Goal: Transaction & Acquisition: Subscribe to service/newsletter

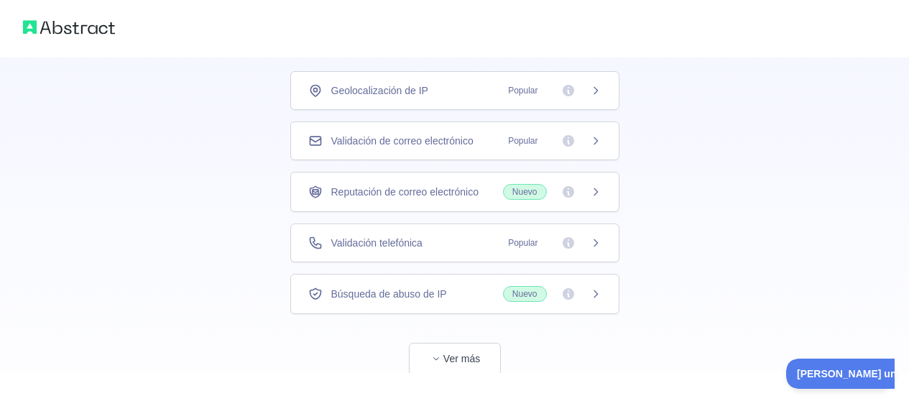
scroll to position [132, 0]
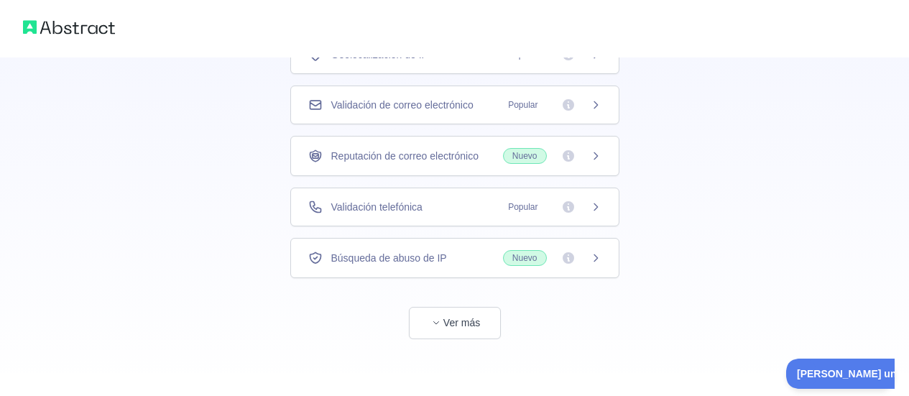
click at [451, 103] on font "Validación de correo electrónico" at bounding box center [402, 104] width 142 height 11
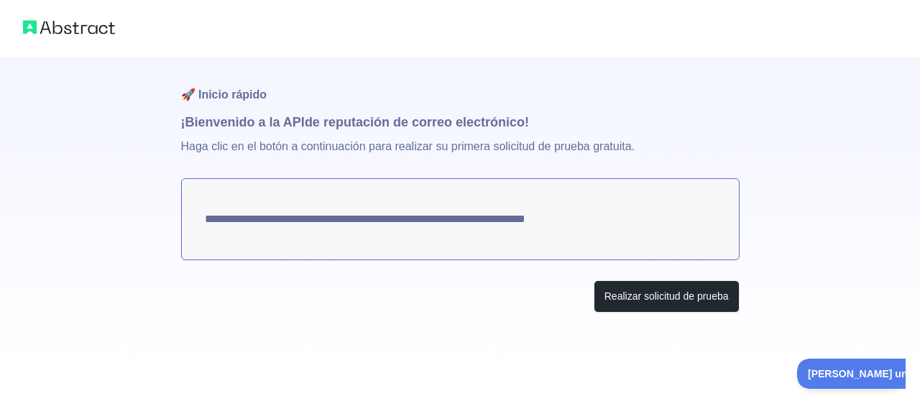
drag, startPoint x: 615, startPoint y: 221, endPoint x: 292, endPoint y: 221, distance: 323.4
click at [504, 221] on textarea "**********" at bounding box center [460, 219] width 558 height 82
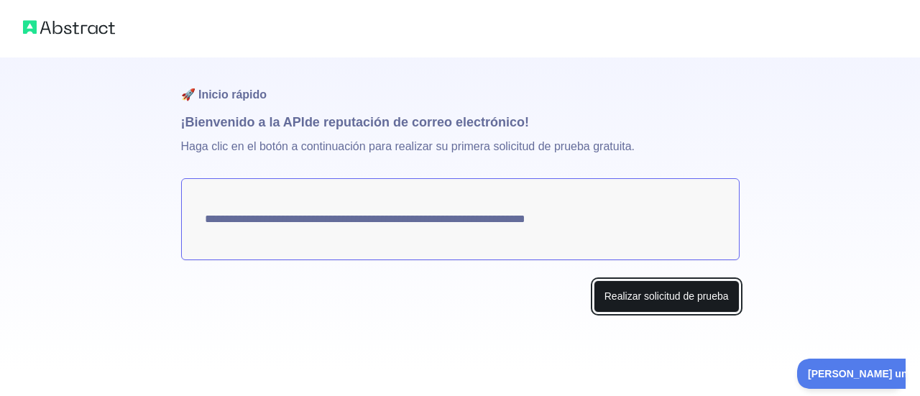
click at [686, 295] on font "Realizar solicitud de prueba" at bounding box center [666, 295] width 124 height 11
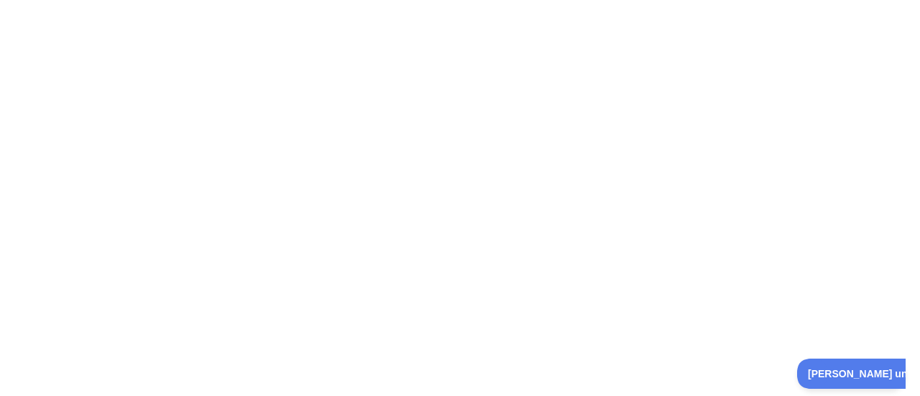
click at [639, 108] on div at bounding box center [460, 198] width 920 height 396
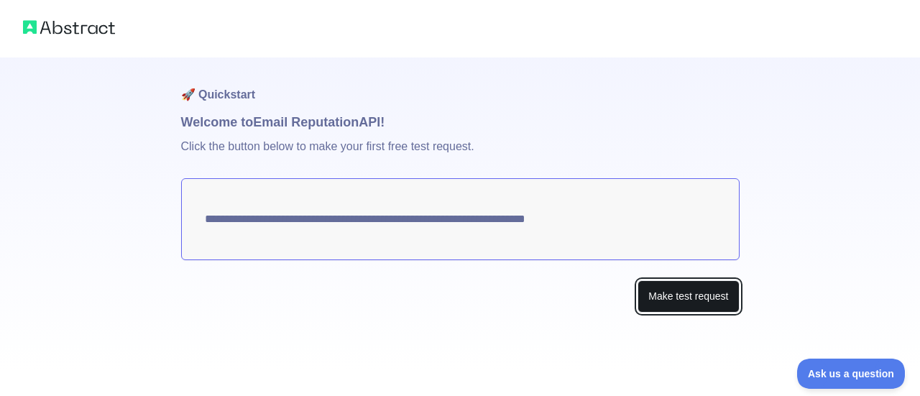
click at [677, 297] on button "Make test request" at bounding box center [687, 296] width 101 height 32
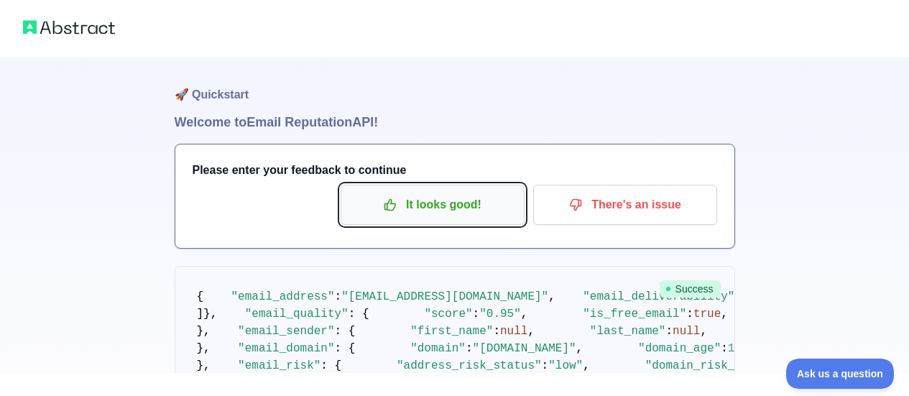
click at [487, 214] on p "It looks good!" at bounding box center [432, 205] width 162 height 24
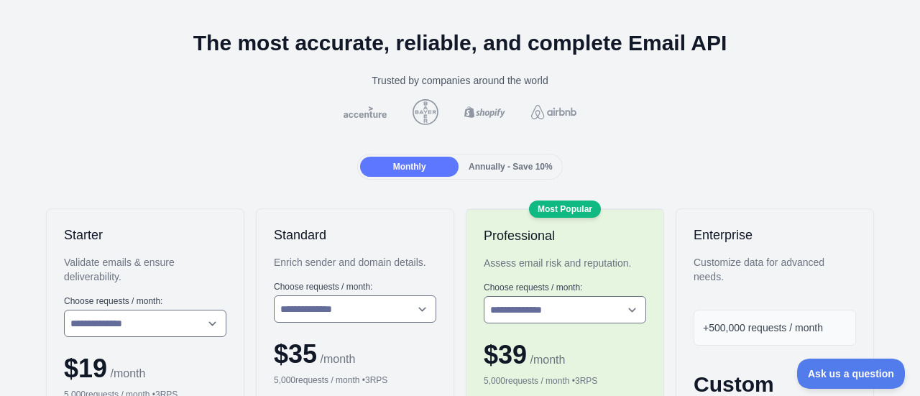
scroll to position [273, 0]
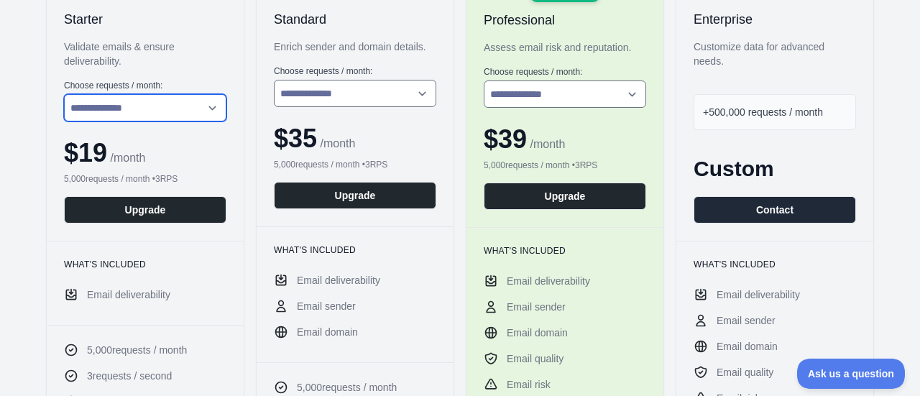
click at [201, 108] on select "**********" at bounding box center [145, 107] width 162 height 27
click at [64, 94] on select "**********" at bounding box center [145, 107] width 162 height 27
click at [204, 116] on select "**********" at bounding box center [145, 107] width 162 height 27
select select "*"
click at [64, 94] on select "**********" at bounding box center [145, 107] width 162 height 27
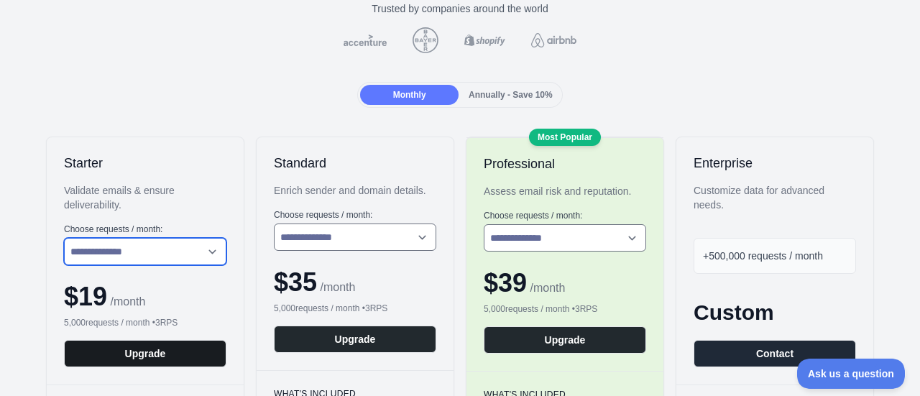
scroll to position [0, 0]
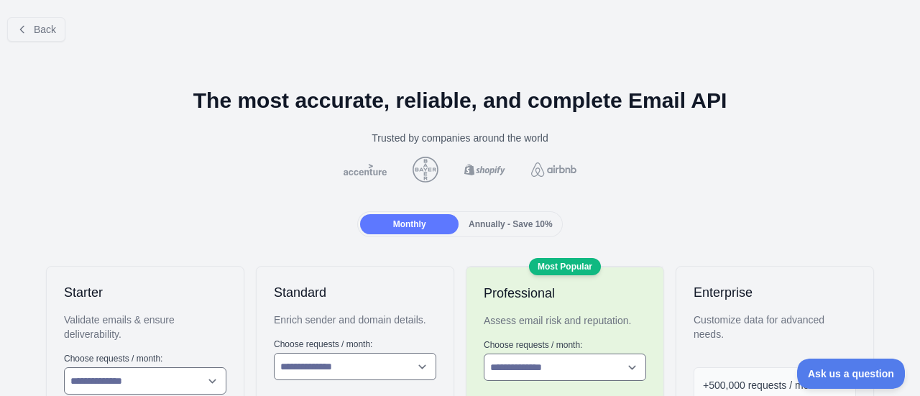
click at [485, 219] on span "Annually - Save 10%" at bounding box center [511, 224] width 84 height 10
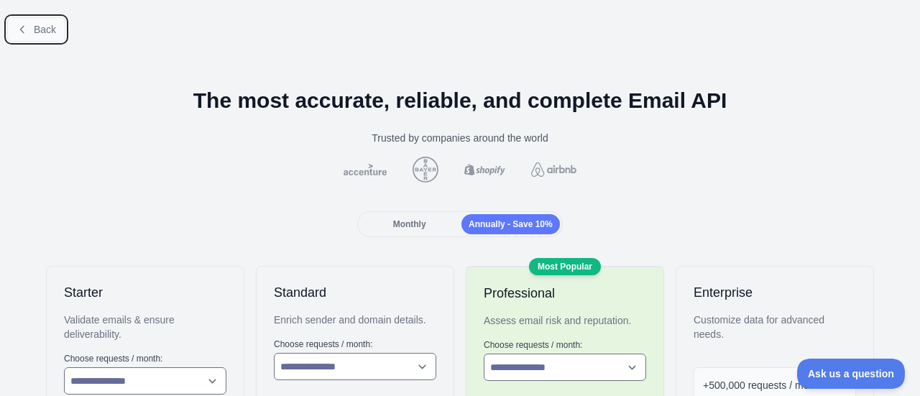
click at [33, 29] on button "Back" at bounding box center [36, 29] width 58 height 24
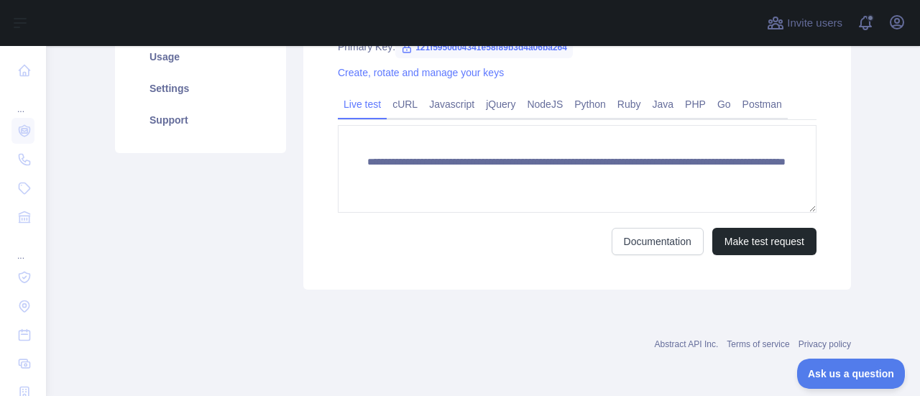
scroll to position [71, 0]
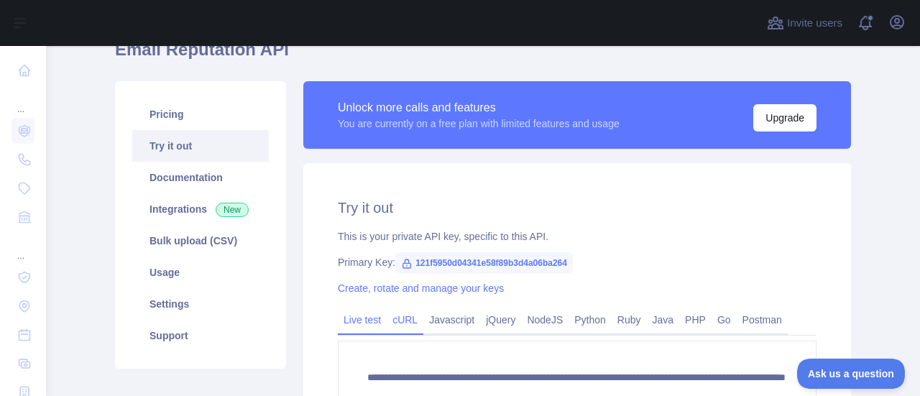
click at [401, 316] on link "cURL" at bounding box center [405, 319] width 37 height 23
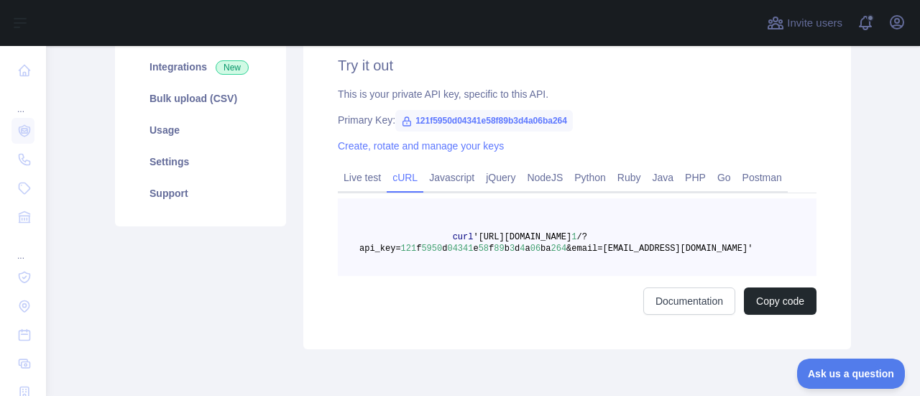
scroll to position [215, 0]
click at [441, 180] on link "Javascript" at bounding box center [451, 176] width 57 height 23
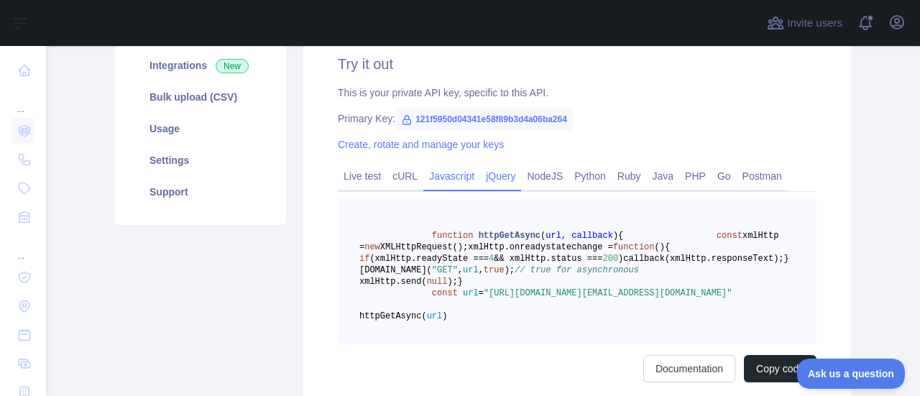
click at [493, 184] on link "jQuery" at bounding box center [500, 176] width 41 height 23
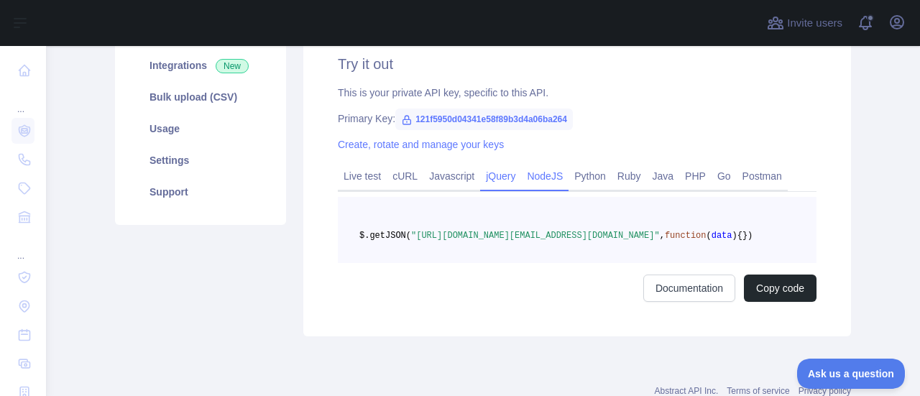
click at [543, 177] on link "NodeJS" at bounding box center [544, 176] width 47 height 23
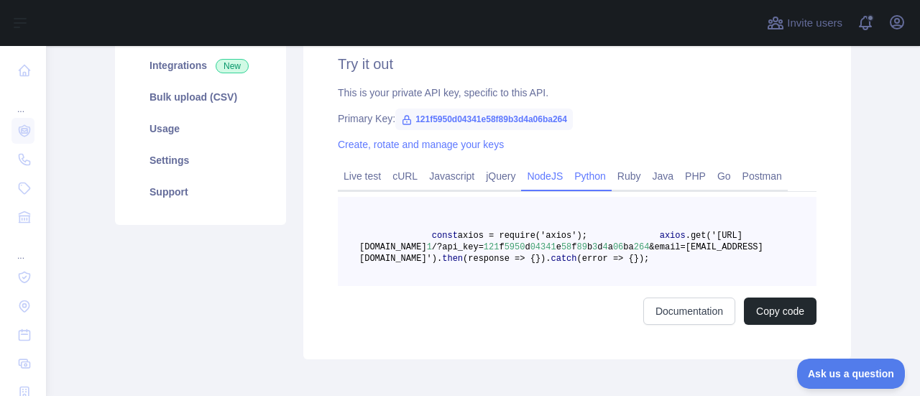
click at [588, 172] on link "Python" at bounding box center [589, 176] width 43 height 23
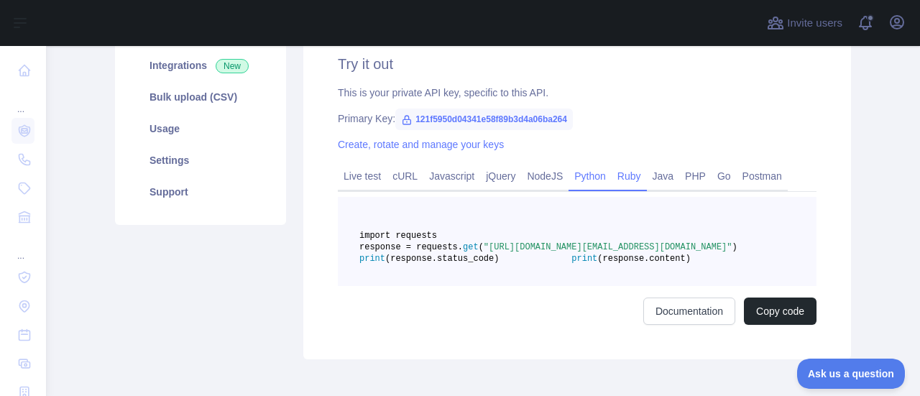
click at [614, 175] on link "Ruby" at bounding box center [629, 176] width 35 height 23
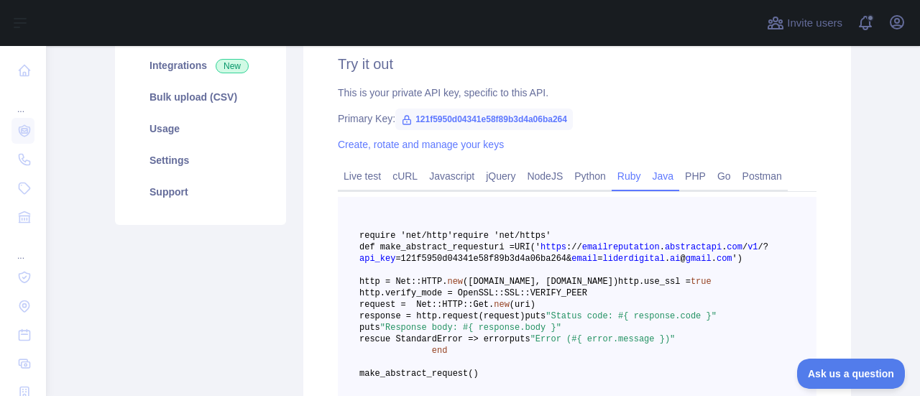
click at [658, 175] on link "Java" at bounding box center [663, 176] width 33 height 23
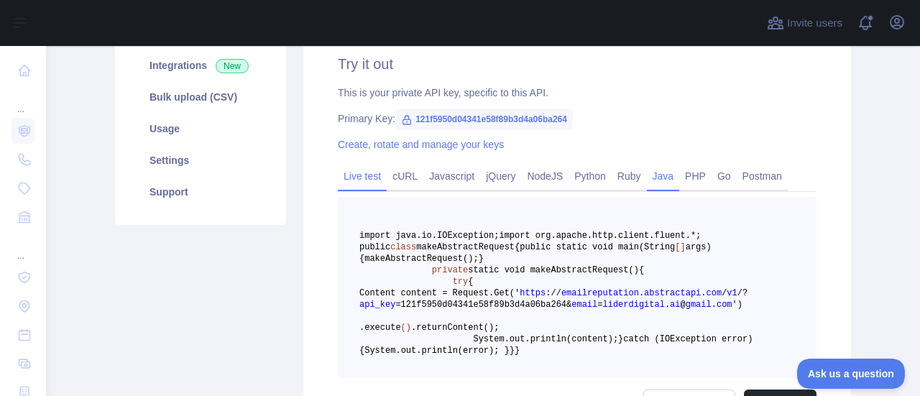
click at [377, 177] on link "Live test" at bounding box center [362, 176] width 49 height 23
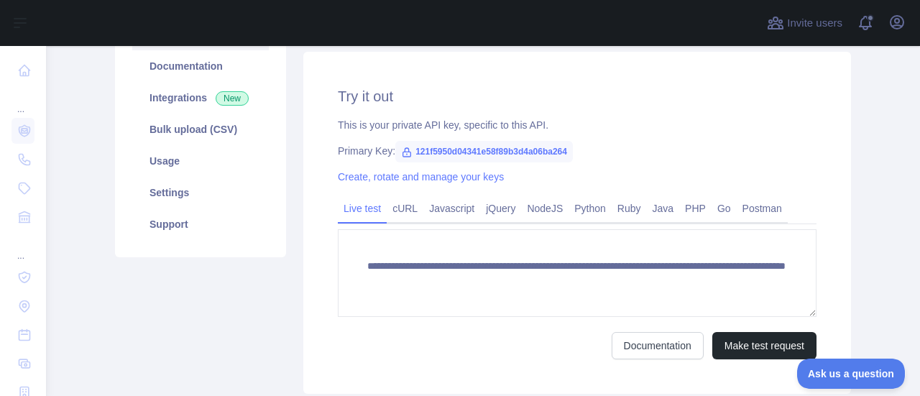
scroll to position [143, 0]
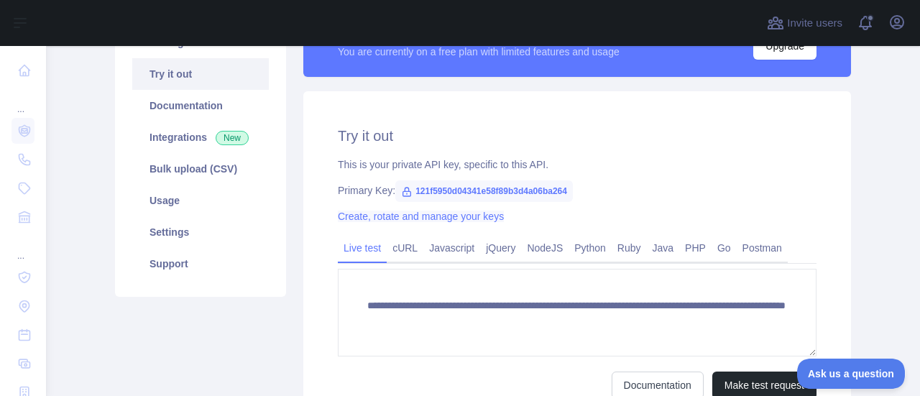
click at [456, 217] on link "Create, rotate and manage your keys" at bounding box center [421, 216] width 166 height 11
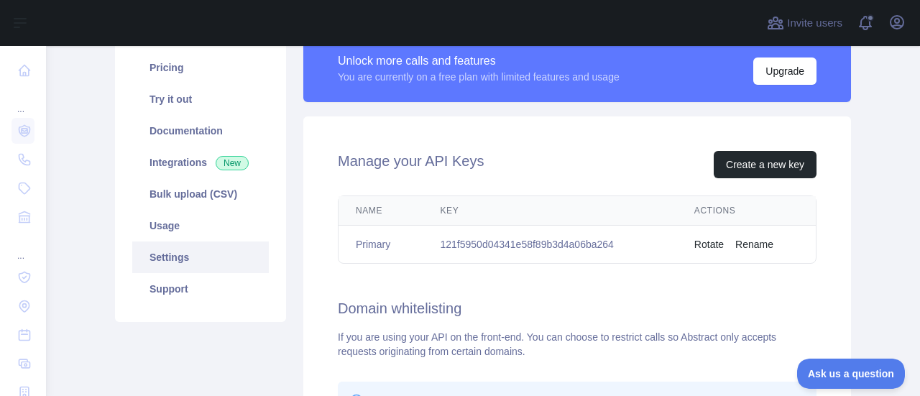
scroll to position [99, 0]
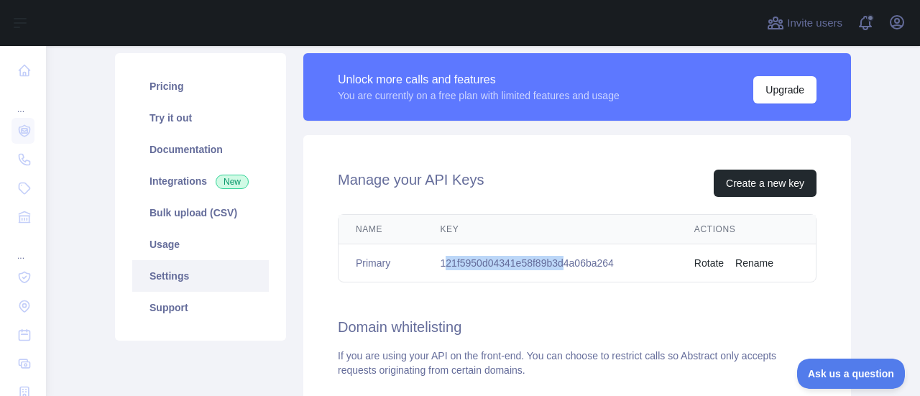
drag, startPoint x: 439, startPoint y: 262, endPoint x: 558, endPoint y: 260, distance: 119.3
click at [558, 260] on td "121f5950d04341e58f89b3d4a06ba264" at bounding box center [550, 263] width 254 height 38
drag, startPoint x: 437, startPoint y: 265, endPoint x: 614, endPoint y: 267, distance: 177.5
click at [614, 267] on td "121f5950d04341e58f89b3d4a06ba264" at bounding box center [550, 263] width 254 height 38
copy td "121f5950d04341e58f89b3d4a06ba264"
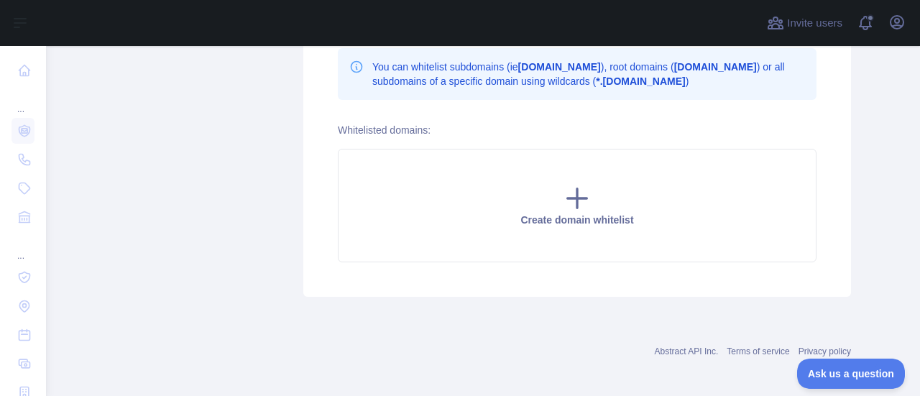
scroll to position [459, 0]
